Goal: Browse casually

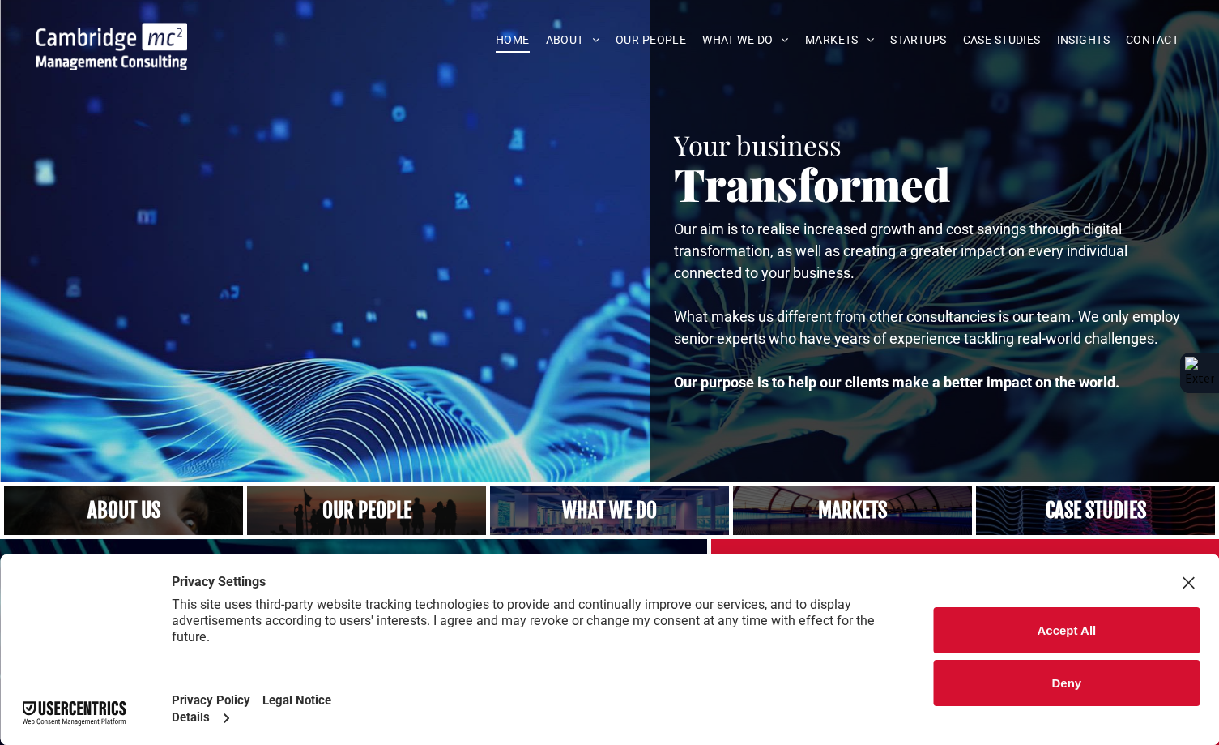
click at [1191, 576] on div "Close Layer" at bounding box center [1188, 582] width 23 height 23
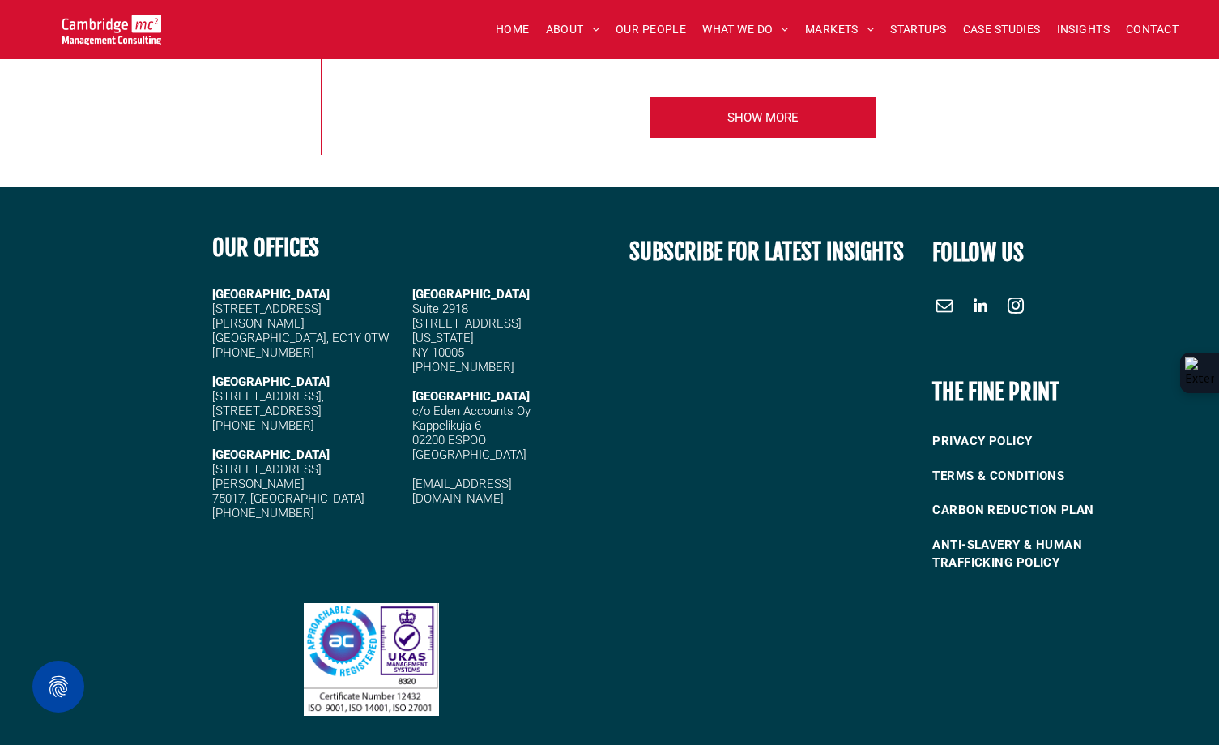
scroll to position [3729, 0]
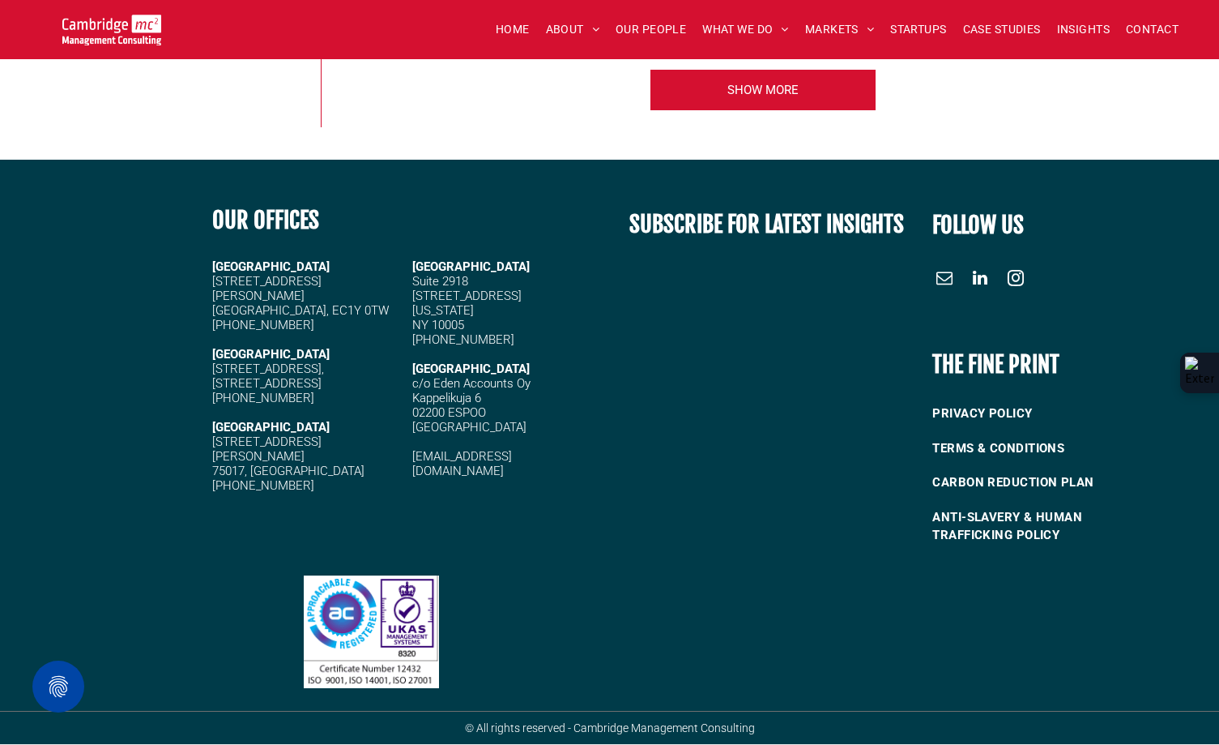
click at [975, 284] on span "linkedin" at bounding box center [980, 278] width 26 height 26
